Goal: Task Accomplishment & Management: Use online tool/utility

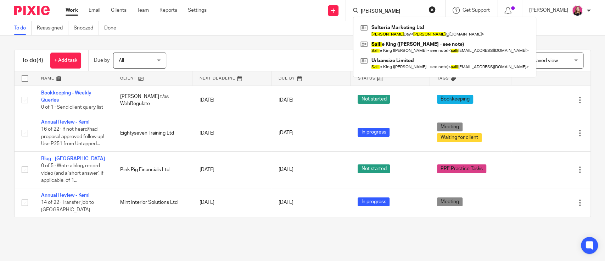
drag, startPoint x: 383, startPoint y: 9, endPoint x: 318, endPoint y: 15, distance: 64.5
click at [318, 15] on div "Send new email Create task Add client Request signature [PERSON_NAME] Marketing…" at bounding box center [411, 10] width 388 height 21
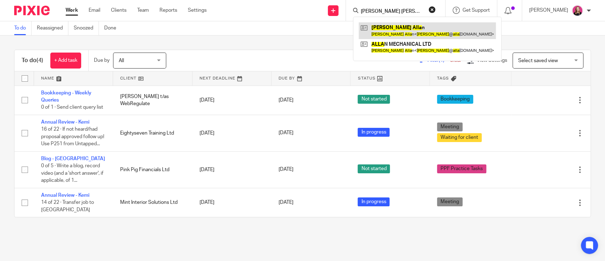
type input "[PERSON_NAME] [PERSON_NAME]"
click at [414, 36] on link at bounding box center [427, 30] width 137 height 16
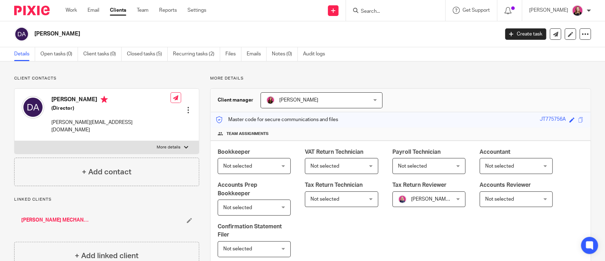
scroll to position [236, 0]
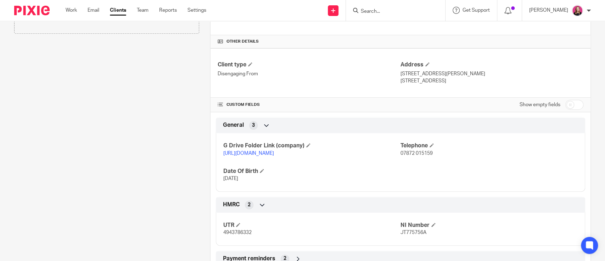
click at [274, 154] on link "https://drive.google.com/drive/folders/1VkkJdEjVLf1pvlsbQe3i6Tm2Y1-eBgxW?usp=dr…" at bounding box center [248, 153] width 51 height 5
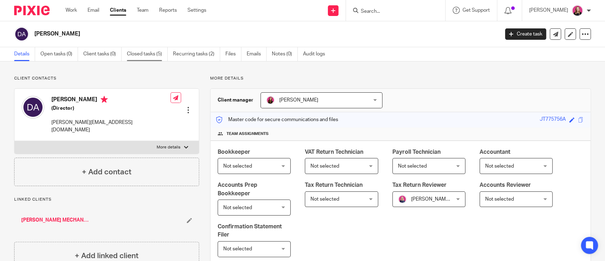
click at [150, 54] on link "Closed tasks (5)" at bounding box center [147, 54] width 41 height 14
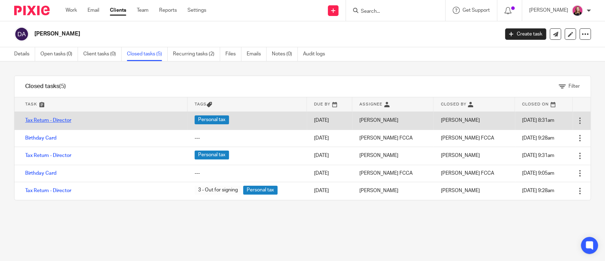
click at [65, 118] on link "Tax Return - Director" at bounding box center [48, 120] width 46 height 5
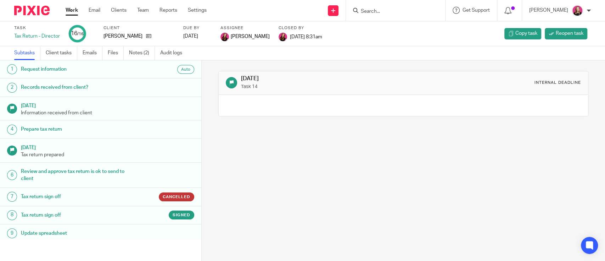
scroll to position [94, 0]
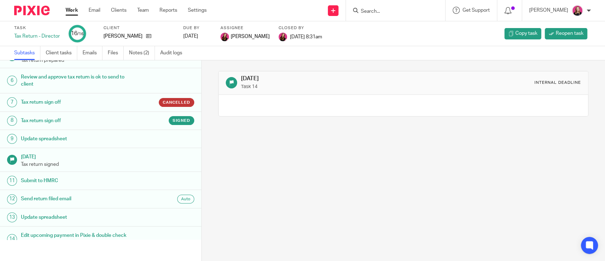
click at [87, 138] on h1 "Update spreadsheet" at bounding box center [79, 138] width 116 height 11
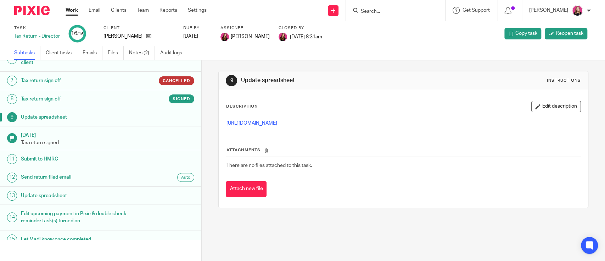
scroll to position [94, 0]
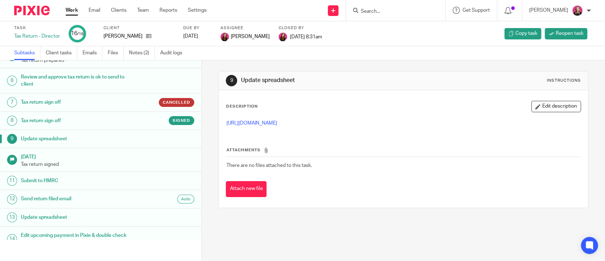
click at [93, 123] on h1 "Tax return sign off" at bounding box center [79, 120] width 116 height 11
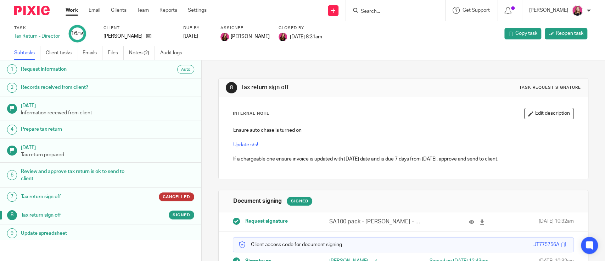
scroll to position [42, 0]
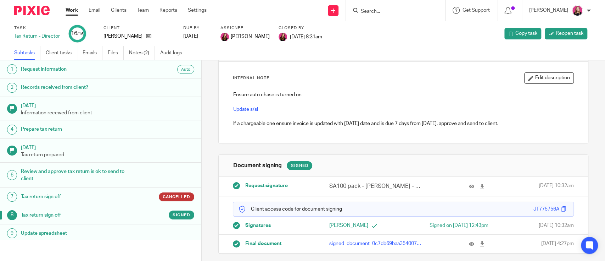
click at [378, 243] on p "signed_document_0c7db69baa354007b4deda5cfd1ec91c.pdf" at bounding box center [375, 243] width 93 height 7
click at [357, 244] on p "signed_document_0c7db69baa354007b4deda5cfd1ec91c.pdf" at bounding box center [375, 243] width 93 height 7
click at [469, 245] on icon at bounding box center [471, 243] width 5 height 5
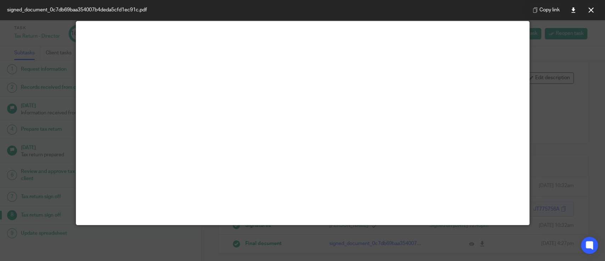
scroll to position [50, 0]
